Goal: Navigation & Orientation: Go to known website

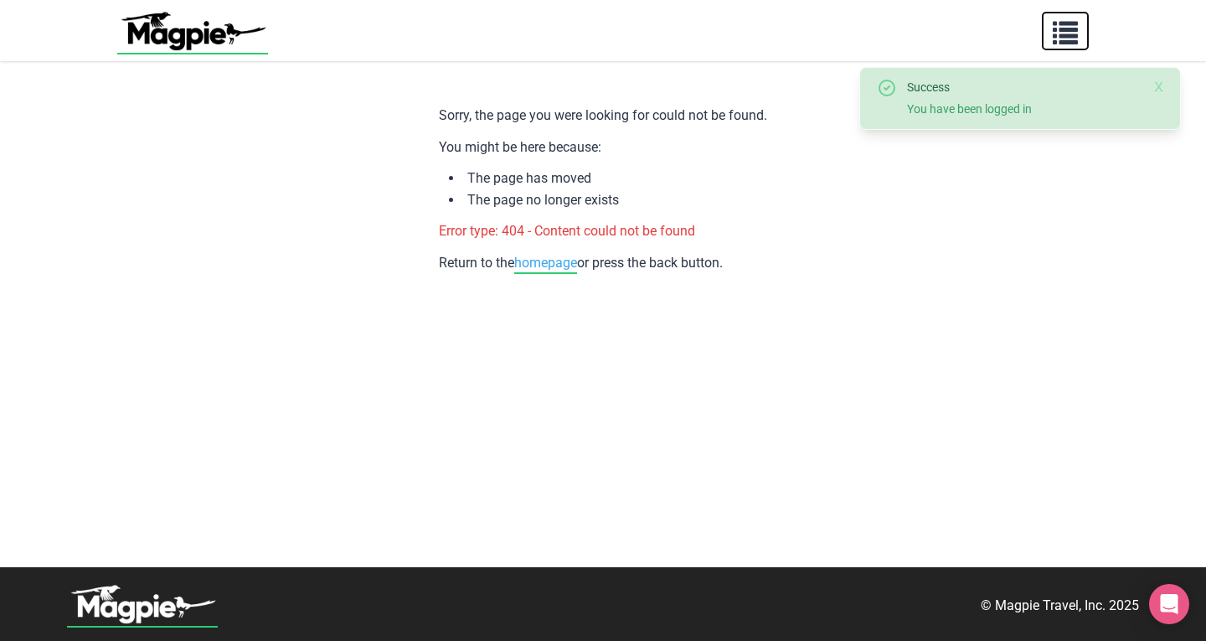
click at [1077, 42] on span "button" at bounding box center [1065, 29] width 25 height 25
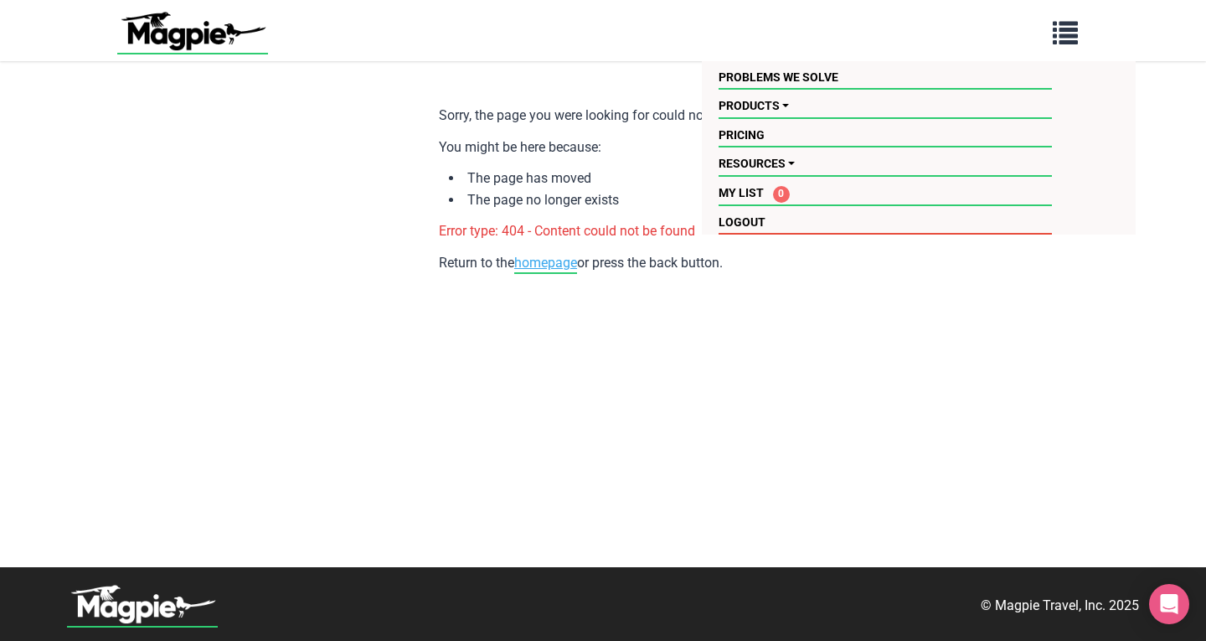
click at [559, 265] on link "homepage" at bounding box center [545, 264] width 63 height 19
